Goal: Task Accomplishment & Management: Use online tool/utility

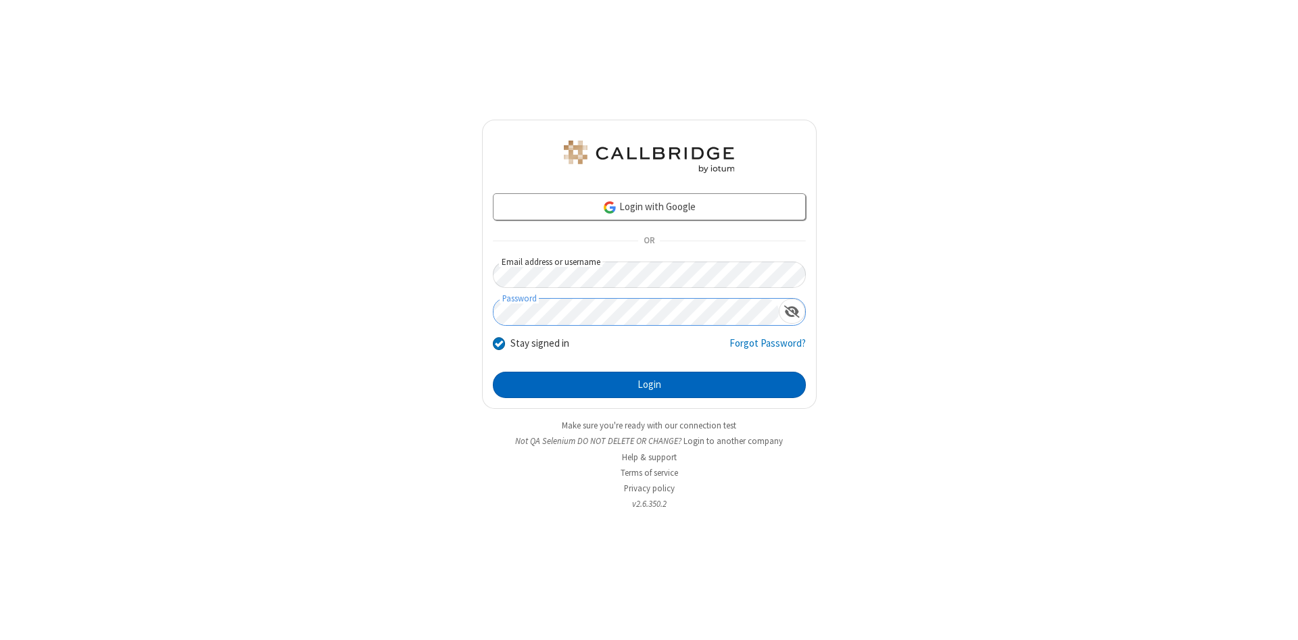
click at [649, 385] on button "Login" at bounding box center [649, 385] width 313 height 27
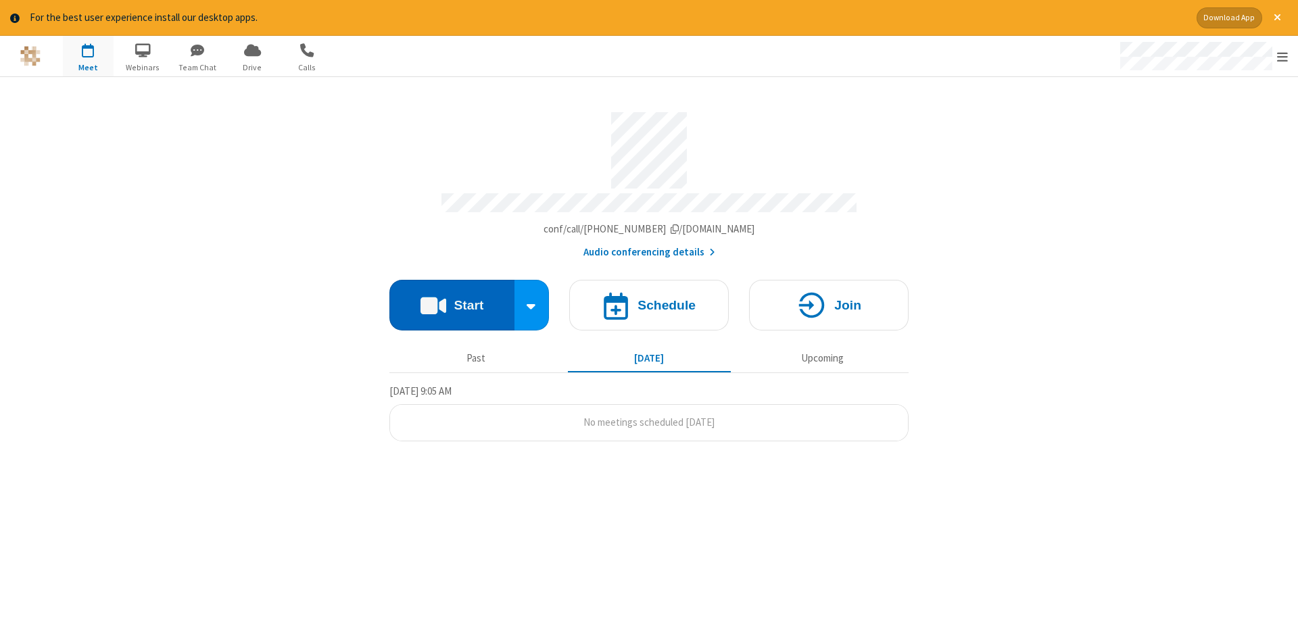
click at [452, 300] on button "Start" at bounding box center [451, 305] width 125 height 51
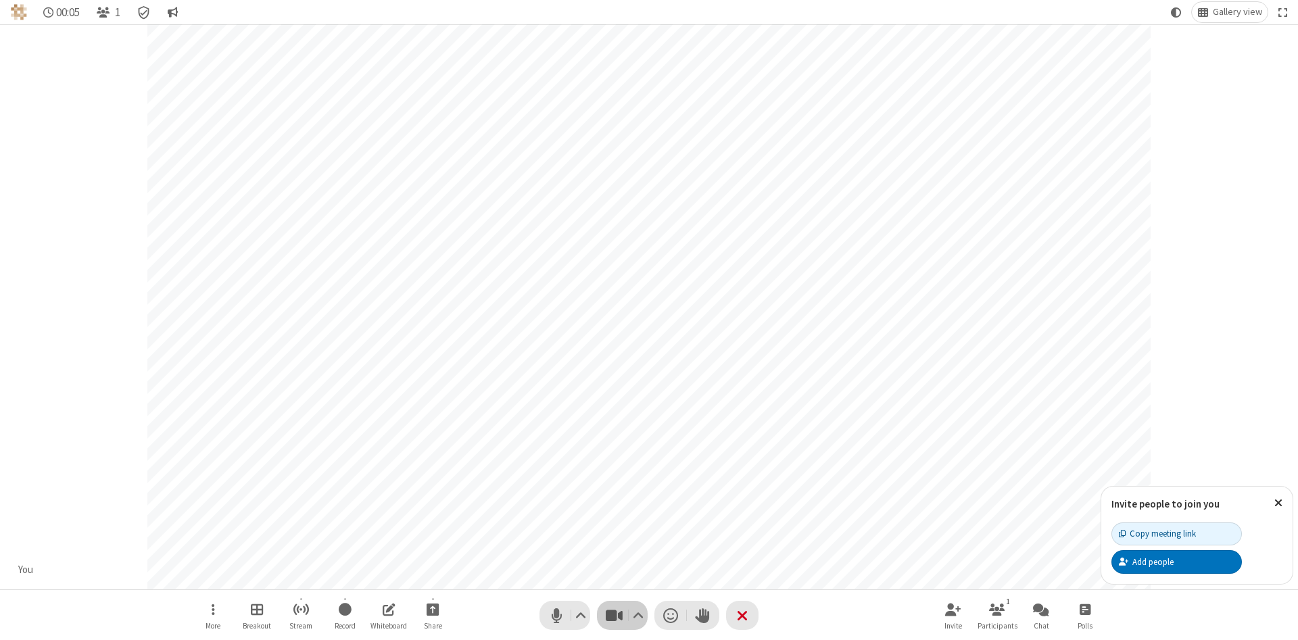
click at [614, 615] on span "Stop video (Alt+V)" at bounding box center [614, 616] width 20 height 20
click at [614, 615] on span "Start video (Alt+V)" at bounding box center [614, 616] width 20 height 20
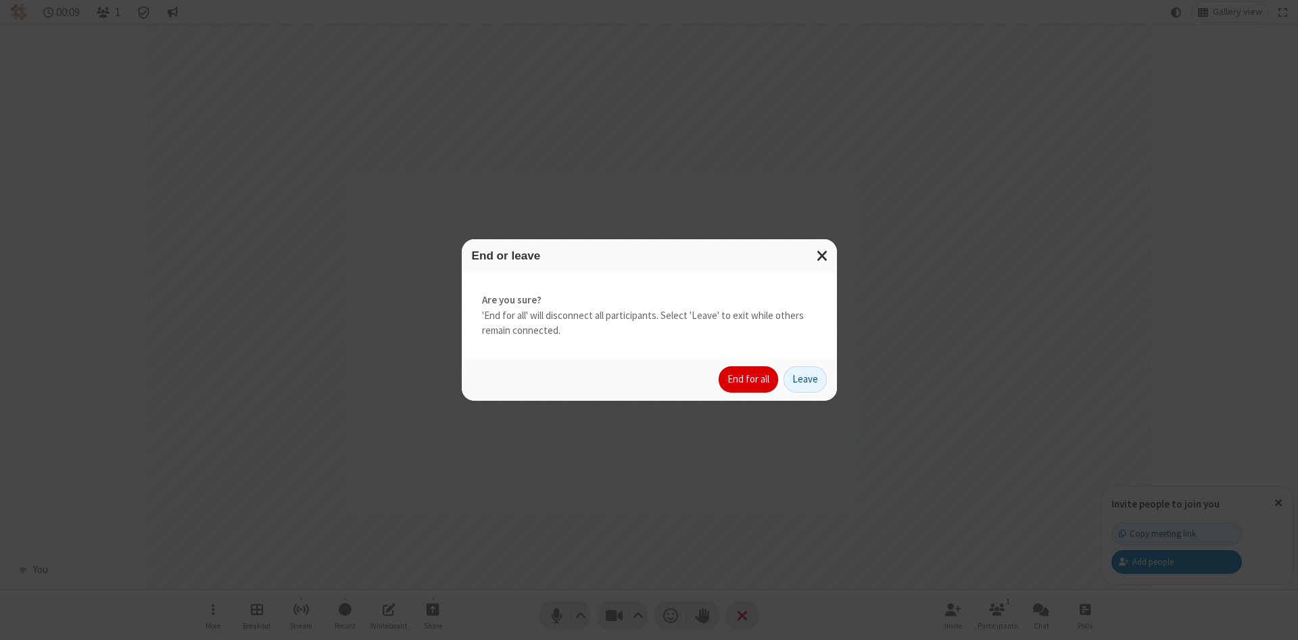
click at [749, 379] on button "End for all" at bounding box center [748, 379] width 59 height 27
